Goal: Information Seeking & Learning: Learn about a topic

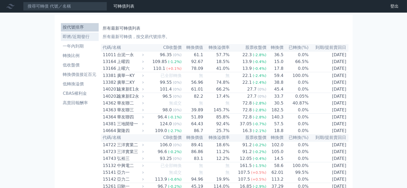
click at [80, 36] on li "即將/近期發行" at bounding box center [80, 37] width 38 height 6
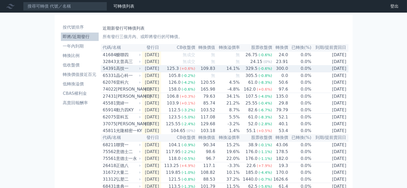
click at [134, 69] on div "高技一" at bounding box center [128, 68] width 24 height 6
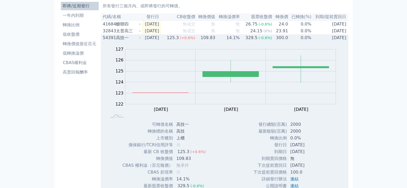
scroll to position [26, 0]
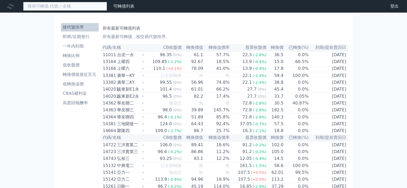
click at [99, 9] on input at bounding box center [65, 6] width 84 height 9
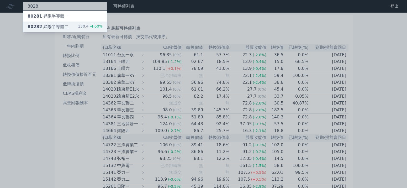
type input "8028"
click at [61, 24] on div "80282 昇陽半導體二" at bounding box center [48, 27] width 41 height 6
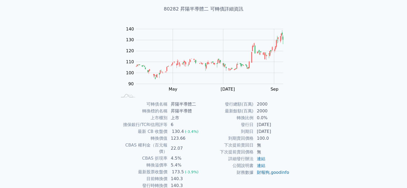
scroll to position [55, 0]
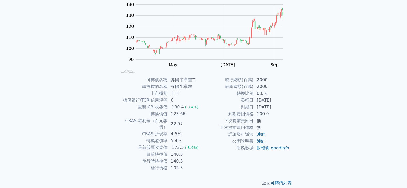
click at [186, 137] on td "5.4%" at bounding box center [186, 140] width 36 height 7
